Goal: Task Accomplishment & Management: Complete application form

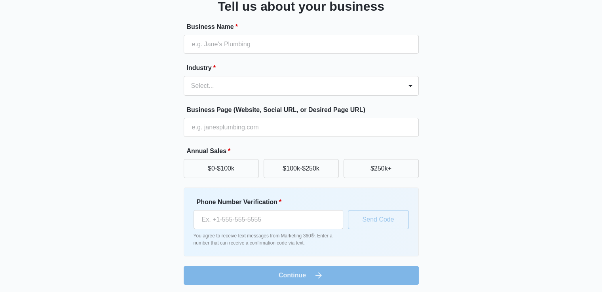
scroll to position [62, 0]
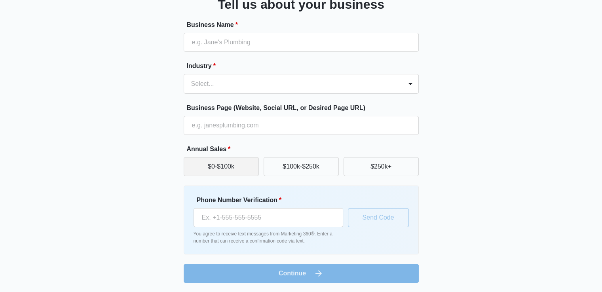
click at [256, 168] on button "$0-$100k" at bounding box center [221, 166] width 75 height 19
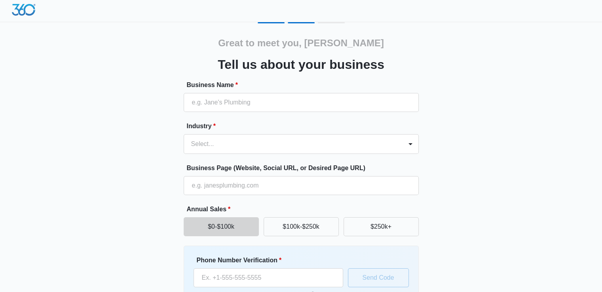
scroll to position [0, 0]
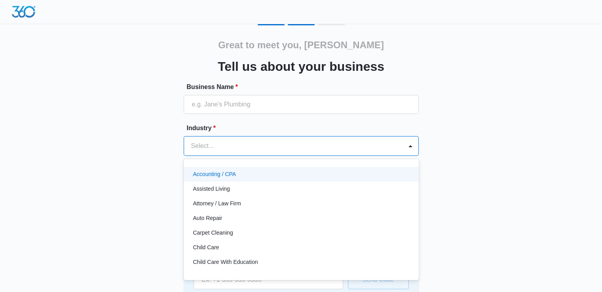
click at [274, 145] on div at bounding box center [291, 146] width 201 height 11
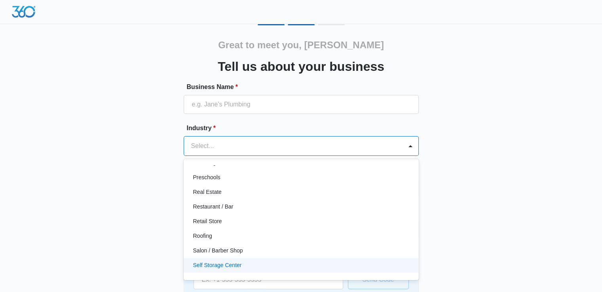
scroll to position [507, 0]
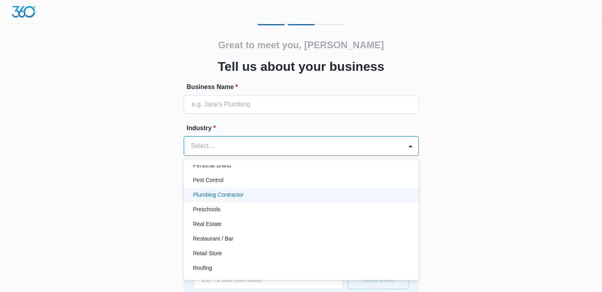
click at [255, 190] on div "Plumbing Contractor" at bounding box center [301, 195] width 235 height 15
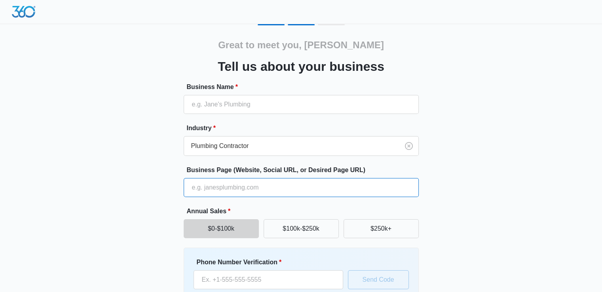
click at [258, 188] on input "Business Page (Website, Social URL, or Desired Page URL)" at bounding box center [301, 187] width 235 height 19
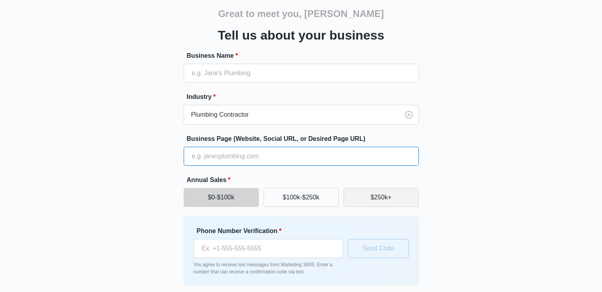
scroll to position [53, 0]
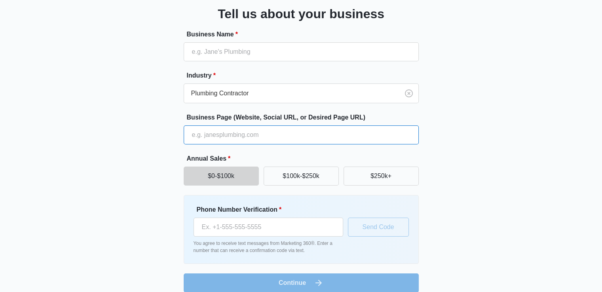
click at [277, 135] on input "Business Page (Website, Social URL, or Desired Page URL)" at bounding box center [301, 135] width 235 height 19
type input "[URL][DOMAIN_NAME]"
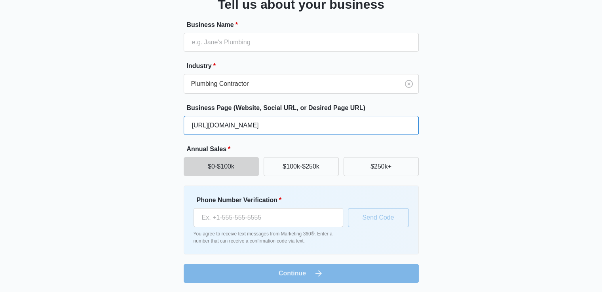
scroll to position [10, 0]
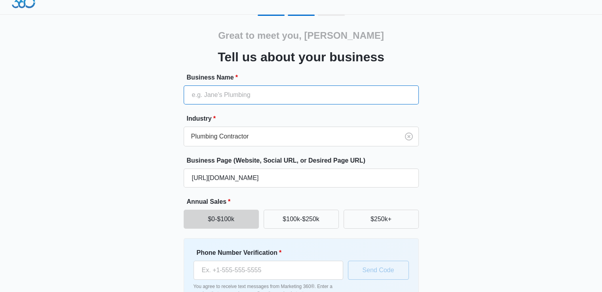
click at [284, 99] on input "Business Name *" at bounding box center [301, 95] width 235 height 19
type input "Paisley Boiler Installations"
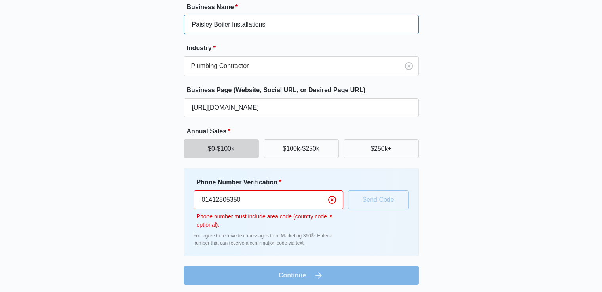
scroll to position [82, 0]
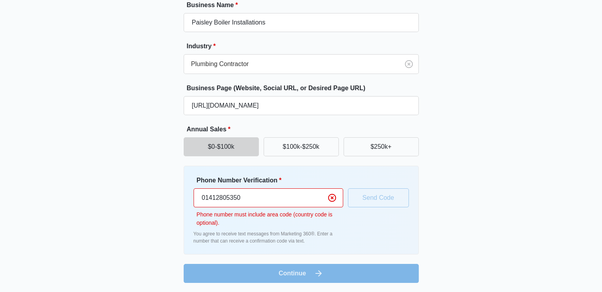
click at [211, 201] on input "01412805350" at bounding box center [269, 197] width 150 height 19
click at [213, 198] on input "01412805350" at bounding box center [269, 197] width 150 height 19
click at [215, 197] on input "01412805350" at bounding box center [269, 197] width 150 height 19
click at [80, 205] on div "Great to meet you, [PERSON_NAME] Tell us about your business Business Name * Pa…" at bounding box center [301, 112] width 475 height 341
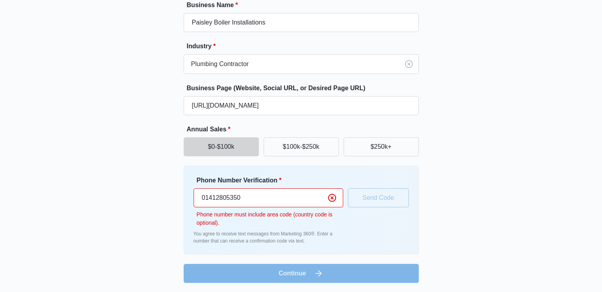
click at [261, 199] on input "01412805350" at bounding box center [269, 197] width 150 height 19
click at [152, 202] on div "Great to meet you, [PERSON_NAME] Tell us about your business Business Name * Pa…" at bounding box center [301, 112] width 475 height 341
click at [211, 198] on input "01412805350" at bounding box center [269, 197] width 150 height 19
click at [206, 201] on input "01412805350" at bounding box center [269, 197] width 150 height 19
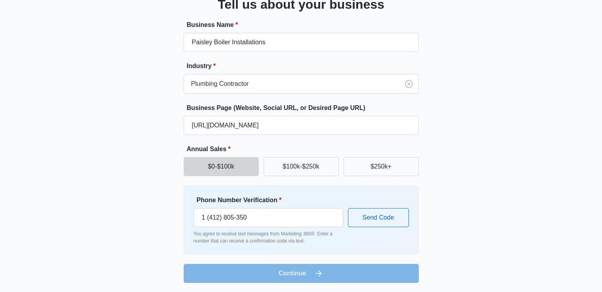
click at [256, 243] on p "You agree to receive text messages from Marketing 360®. Enter a number that can…" at bounding box center [269, 237] width 150 height 14
click at [258, 212] on input "1 (412) 805-350" at bounding box center [269, 217] width 150 height 19
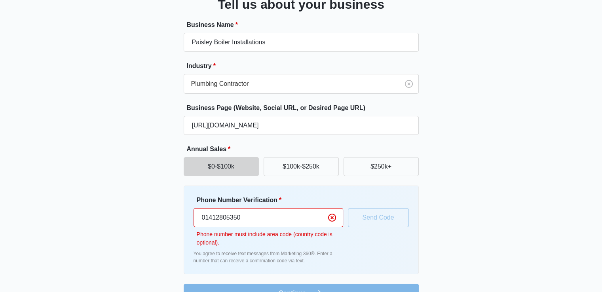
click at [207, 219] on input "01412805350" at bounding box center [269, 217] width 150 height 19
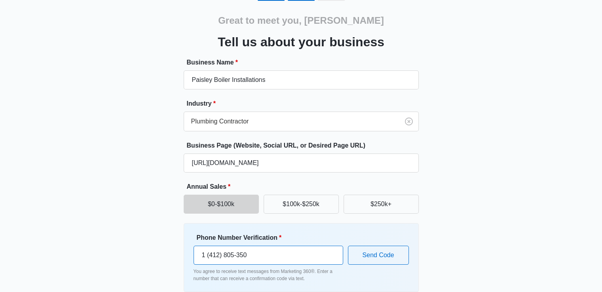
scroll to position [10, 0]
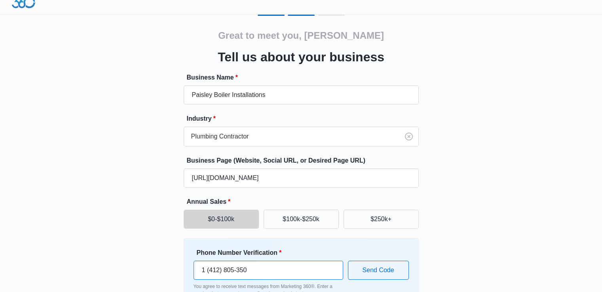
type input "1 (412) 805-350"
